Goal: Task Accomplishment & Management: Use online tool/utility

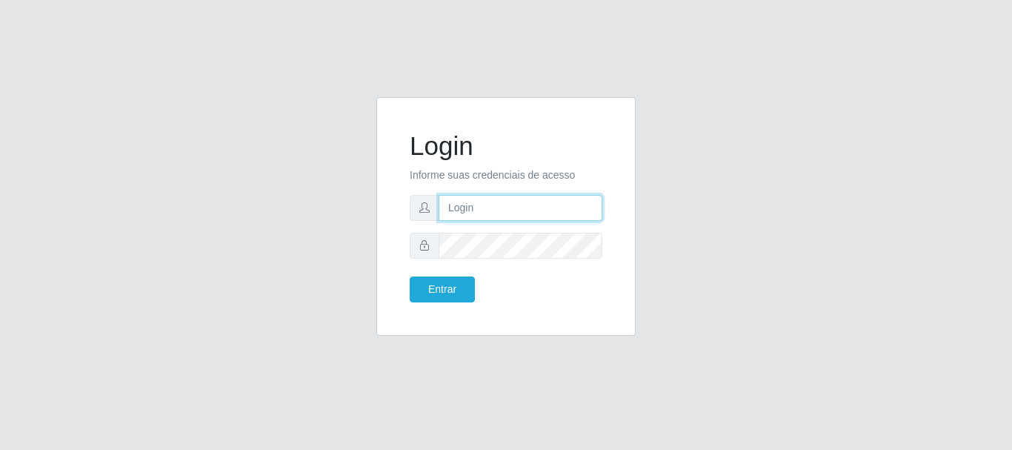
click at [531, 202] on input "text" at bounding box center [521, 208] width 164 height 26
drag, startPoint x: 508, startPoint y: 206, endPoint x: 565, endPoint y: 202, distance: 56.5
click at [565, 202] on input "ian@galiottoAa123456" at bounding box center [521, 208] width 164 height 26
type input "[PERSON_NAME]@[PERSON_NAME]"
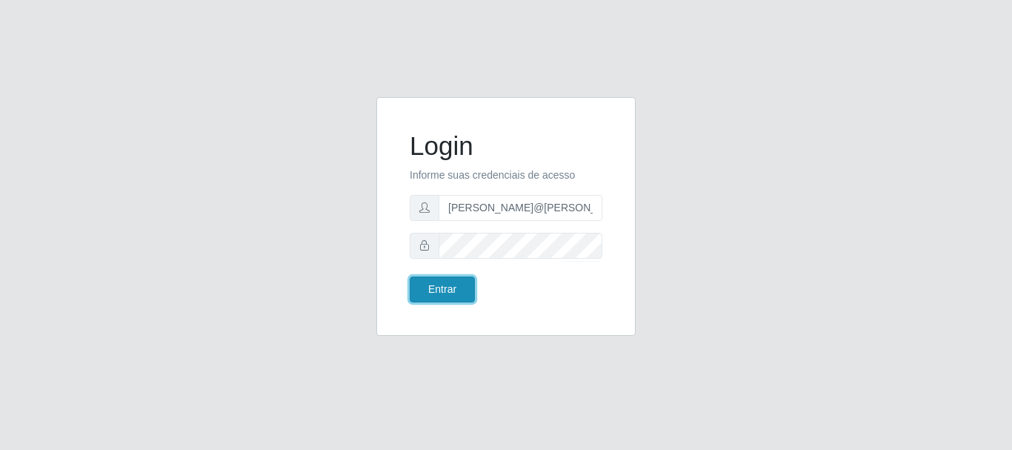
click at [432, 292] on button "Entrar" at bounding box center [442, 289] width 65 height 26
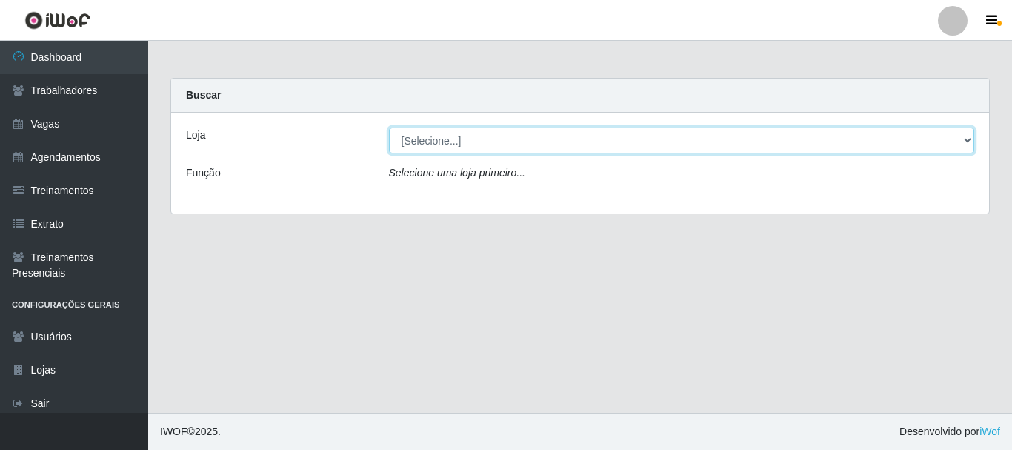
click at [533, 143] on select "[Selecione...] [GEOGRAPHIC_DATA]" at bounding box center [682, 140] width 586 height 26
select select "279"
click at [389, 127] on select "[Selecione...] [GEOGRAPHIC_DATA]" at bounding box center [682, 140] width 586 height 26
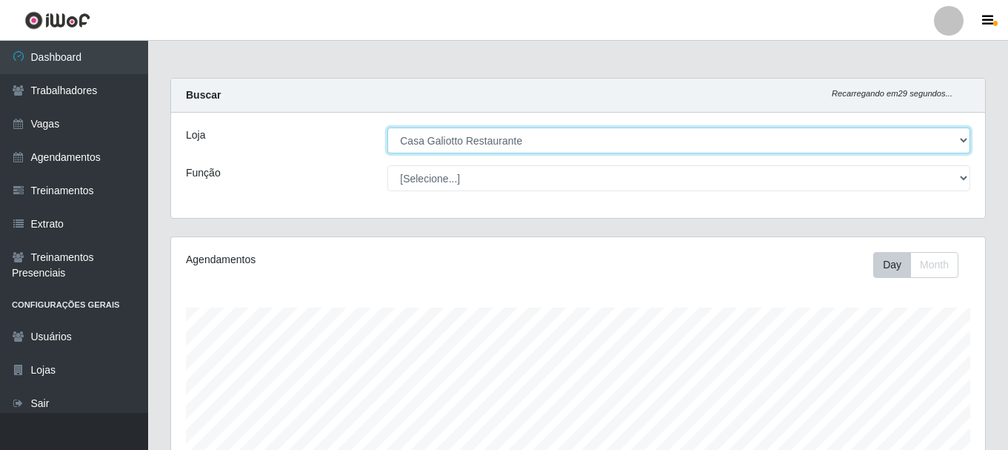
scroll to position [307, 814]
